Goal: Transaction & Acquisition: Purchase product/service

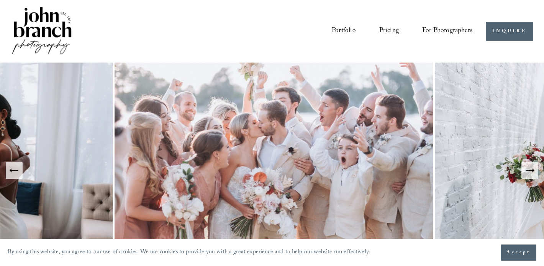
click at [441, 32] on span "For Photographers" at bounding box center [447, 31] width 50 height 13
click at [0, 0] on span "Presets" at bounding box center [0, 0] width 0 height 0
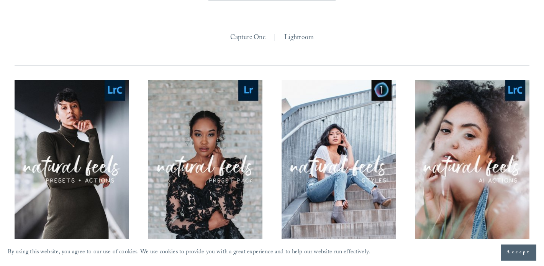
scroll to position [697, 0]
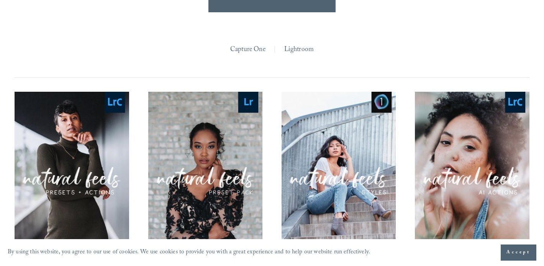
click at [313, 46] on link "Lightroom" at bounding box center [299, 50] width 30 height 13
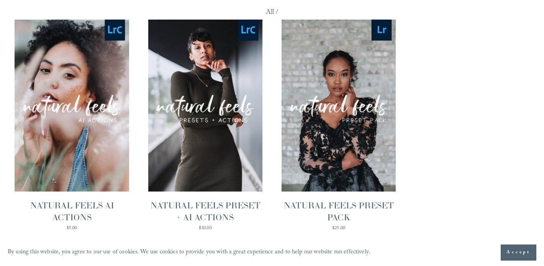
scroll to position [710, 0]
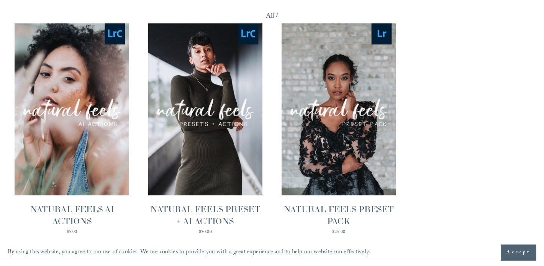
click at [75, 87] on span "Quick View" at bounding box center [72, 90] width 48 height 21
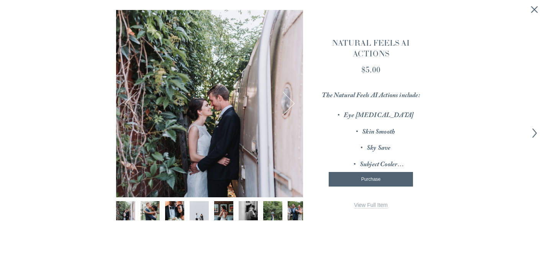
click at [534, 11] on line "Close quick view" at bounding box center [535, 10] width 6 height 6
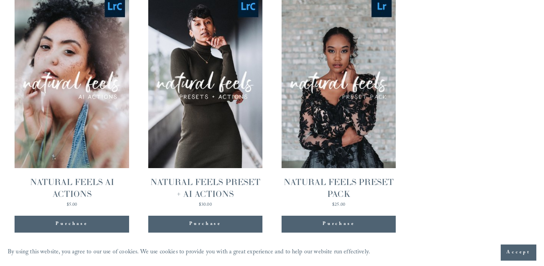
scroll to position [725, 0]
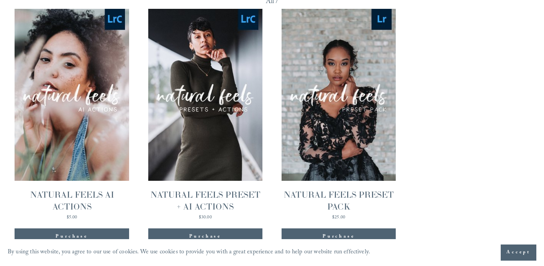
click at [215, 80] on span "Quick View" at bounding box center [205, 76] width 48 height 21
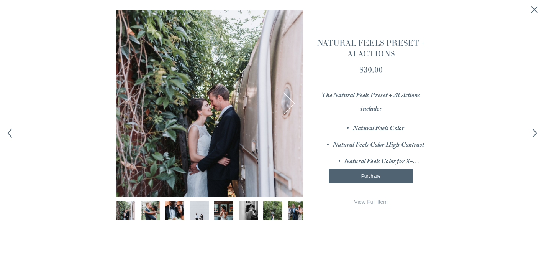
click at [294, 104] on button "Next Image" at bounding box center [283, 104] width 24 height 24
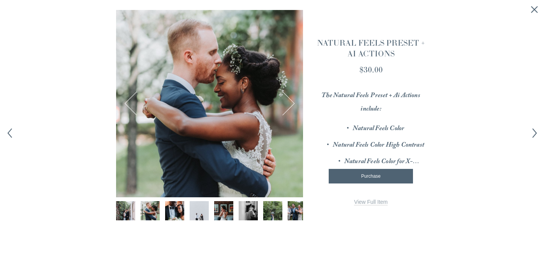
click at [294, 104] on button "Next Image" at bounding box center [283, 104] width 24 height 24
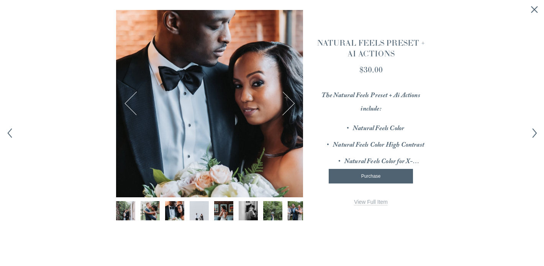
click at [294, 104] on button "Next Image" at bounding box center [283, 104] width 24 height 24
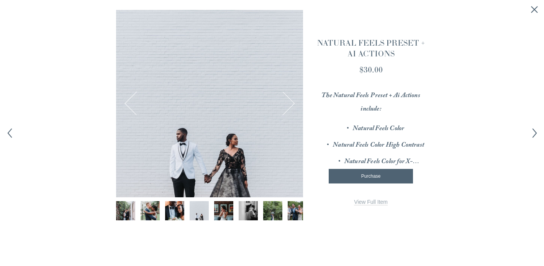
click at [294, 106] on button "Next Image" at bounding box center [283, 104] width 24 height 24
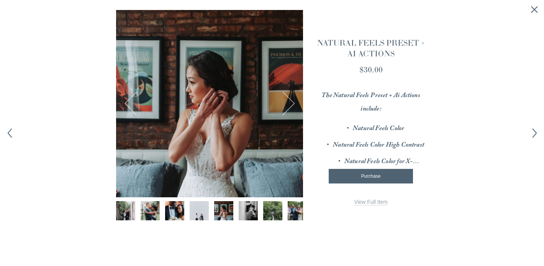
click at [293, 104] on button "Next Image" at bounding box center [283, 104] width 24 height 24
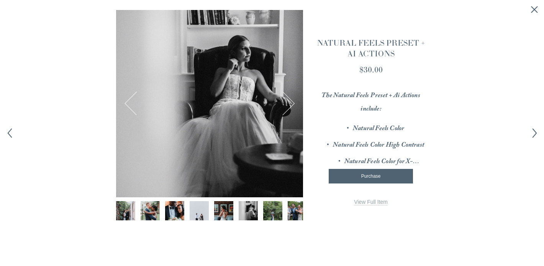
click at [293, 104] on button "Next Image" at bounding box center [283, 104] width 24 height 24
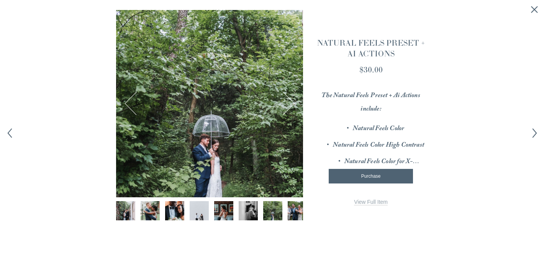
click at [293, 104] on button "Next Image" at bounding box center [283, 104] width 24 height 24
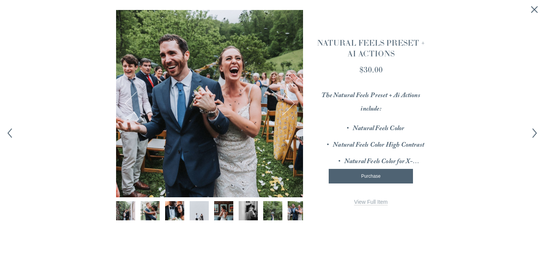
click at [138, 94] on button "Previous Image" at bounding box center [137, 104] width 24 height 24
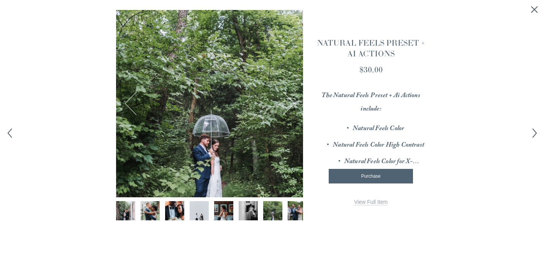
click at [289, 97] on button "Next Image" at bounding box center [283, 104] width 24 height 24
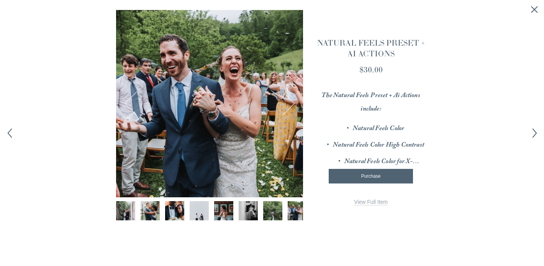
click at [289, 97] on button "Next Image" at bounding box center [283, 104] width 24 height 24
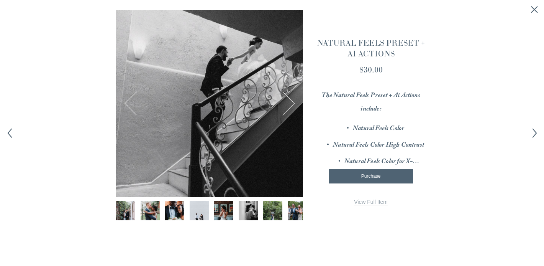
click at [289, 97] on button "Next Image" at bounding box center [283, 104] width 24 height 24
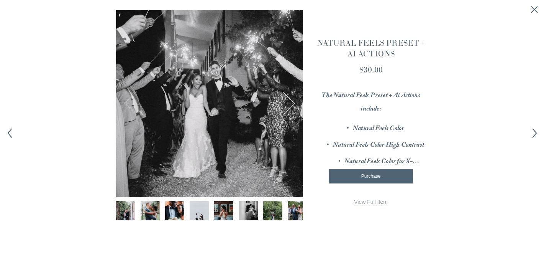
click at [289, 97] on button "Next Image" at bounding box center [283, 104] width 24 height 24
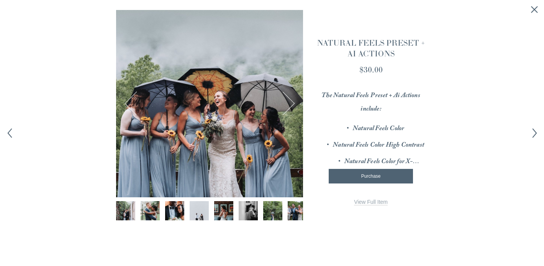
click at [289, 97] on button "Next Image" at bounding box center [283, 104] width 24 height 24
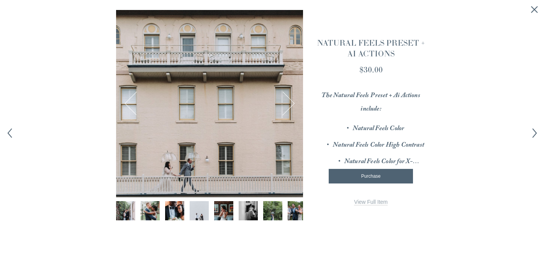
click at [130, 98] on button "Previous Image" at bounding box center [137, 104] width 24 height 24
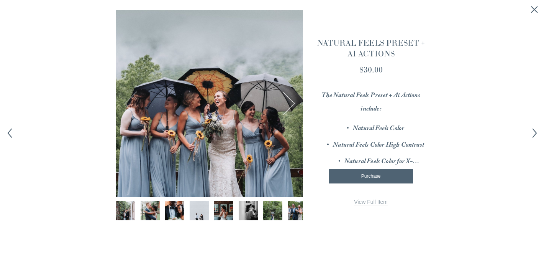
click at [292, 104] on button "Next Image" at bounding box center [283, 104] width 24 height 24
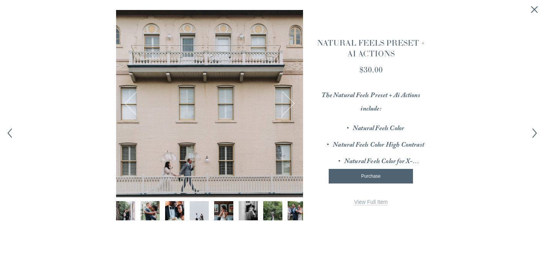
click at [292, 104] on button "Next Image" at bounding box center [283, 104] width 24 height 24
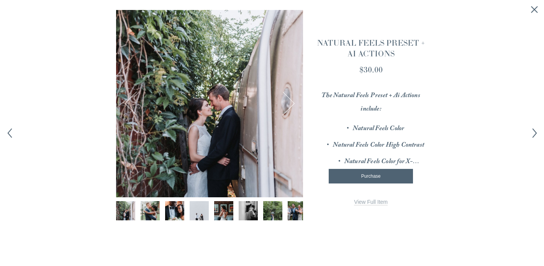
click at [292, 104] on button "Next Image" at bounding box center [283, 104] width 24 height 24
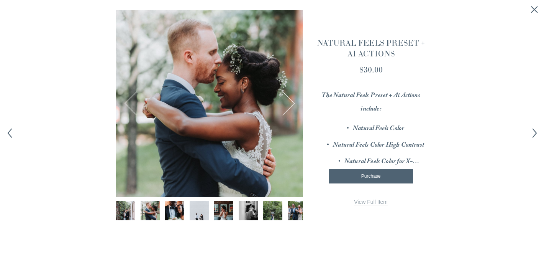
click at [292, 104] on button "Next Image" at bounding box center [283, 104] width 24 height 24
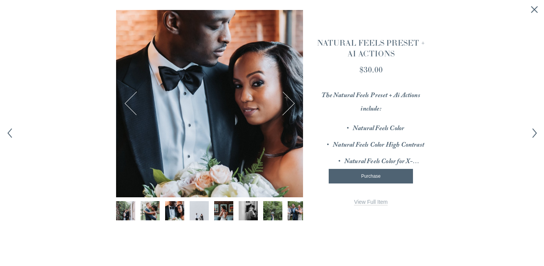
click at [292, 104] on button "Next Image" at bounding box center [283, 104] width 24 height 24
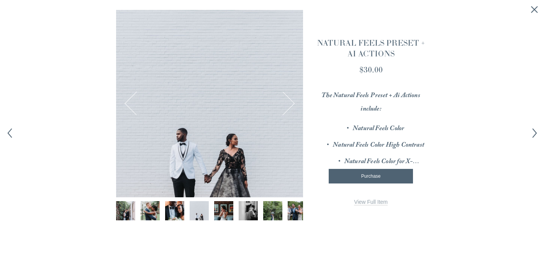
click at [292, 104] on button "Next Image" at bounding box center [283, 104] width 24 height 24
